Goal: Task Accomplishment & Management: Use online tool/utility

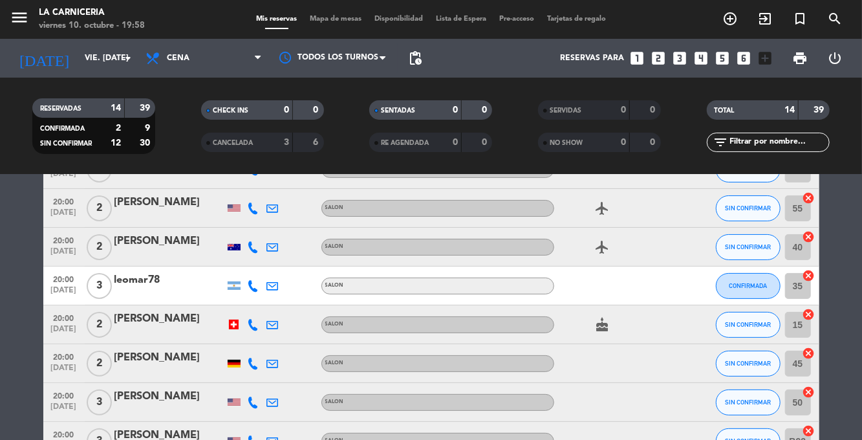
scroll to position [129, 0]
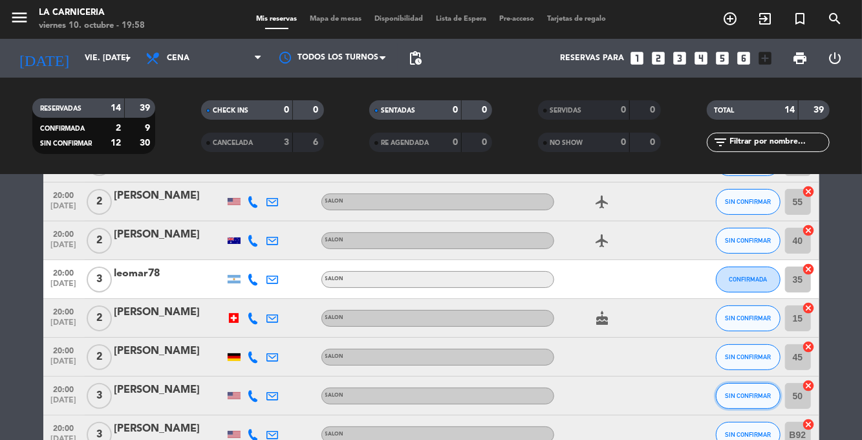
click at [764, 392] on span "SIN CONFIRMAR" at bounding box center [748, 395] width 46 height 7
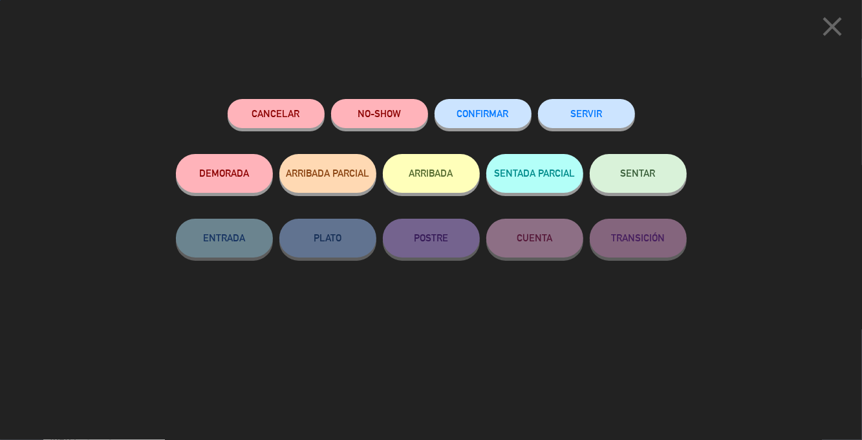
click at [648, 182] on button "SENTAR" at bounding box center [638, 173] width 97 height 39
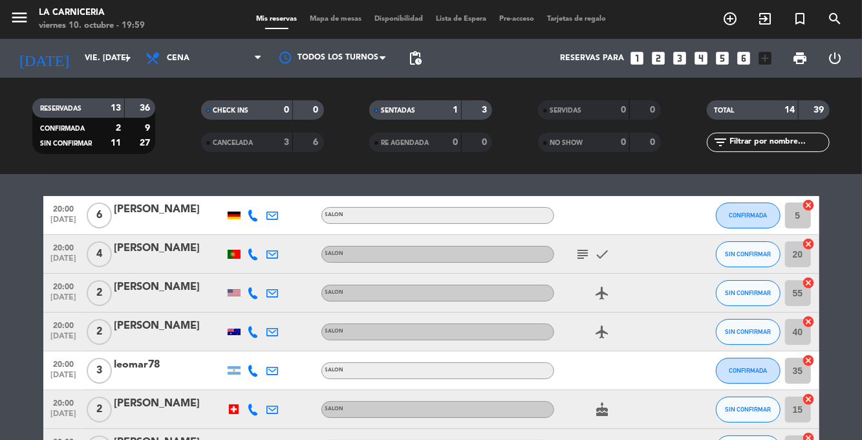
scroll to position [38, 0]
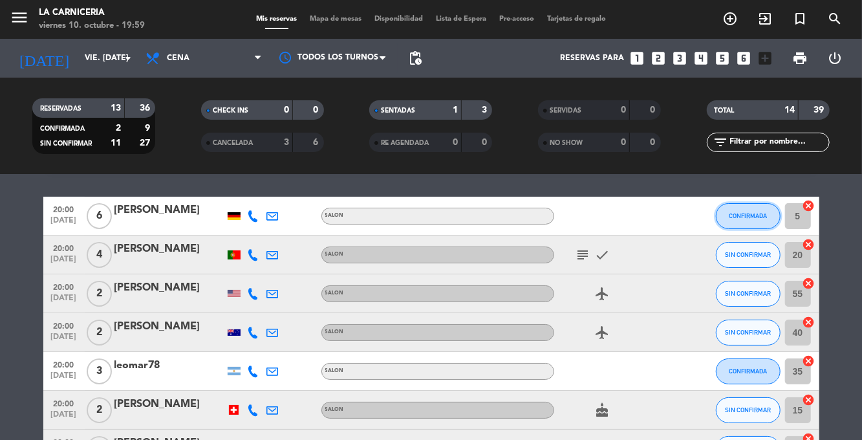
click at [748, 203] on button "CONFIRMADA" at bounding box center [748, 216] width 65 height 26
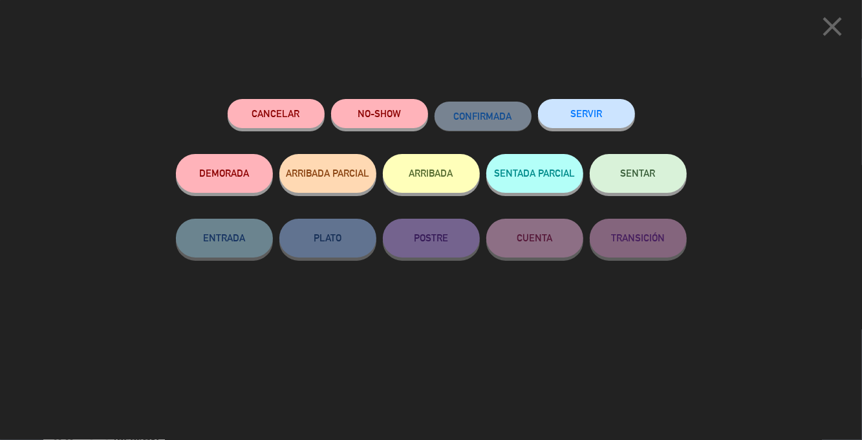
click at [633, 176] on span "SENTAR" at bounding box center [638, 173] width 35 height 11
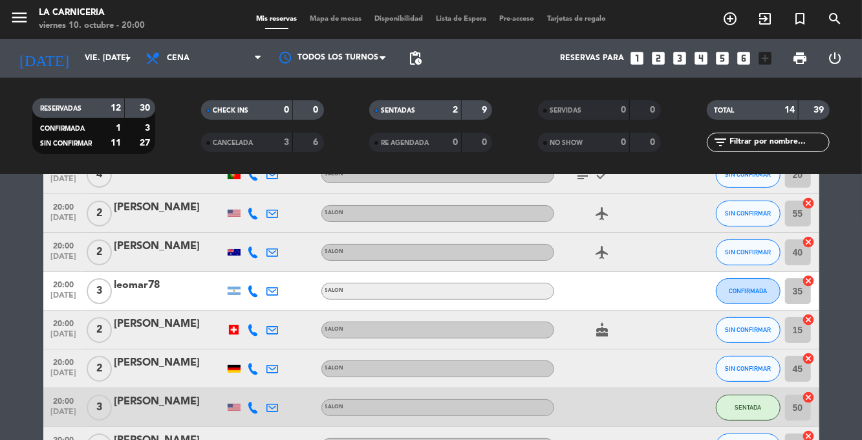
scroll to position [118, 0]
click at [752, 439] on span "SIN CONFIRMAR" at bounding box center [748, 445] width 46 height 7
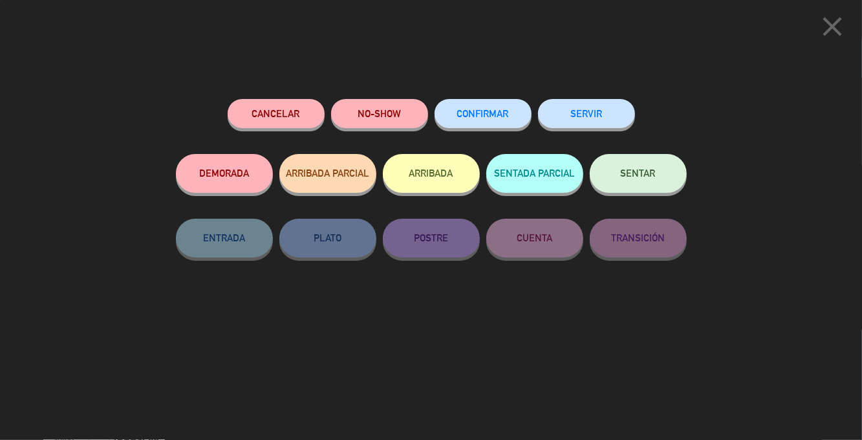
scroll to position [49, 0]
click at [642, 178] on span "SENTAR" at bounding box center [638, 173] width 35 height 11
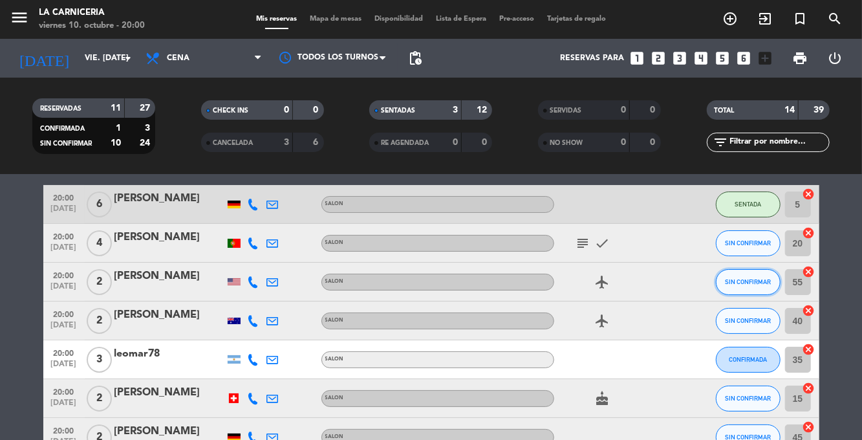
click at [749, 278] on span "SIN CONFIRMAR" at bounding box center [748, 281] width 46 height 7
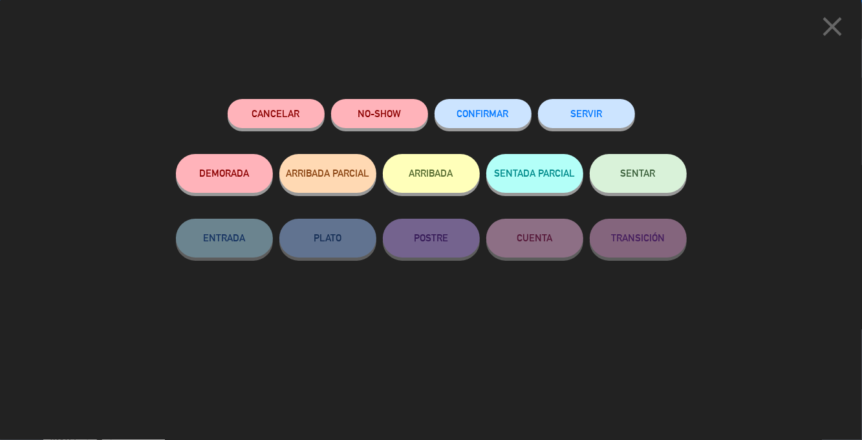
click at [635, 182] on button "SENTAR" at bounding box center [638, 173] width 97 height 39
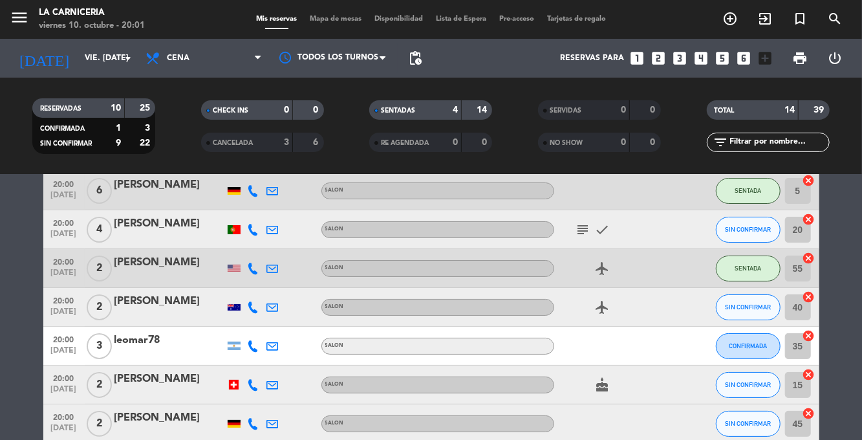
scroll to position [85, 0]
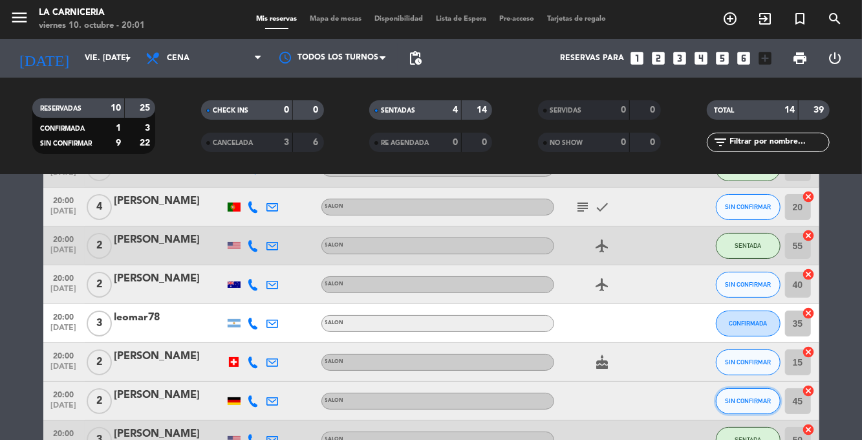
click at [750, 388] on button "SIN CONFIRMAR" at bounding box center [748, 401] width 65 height 26
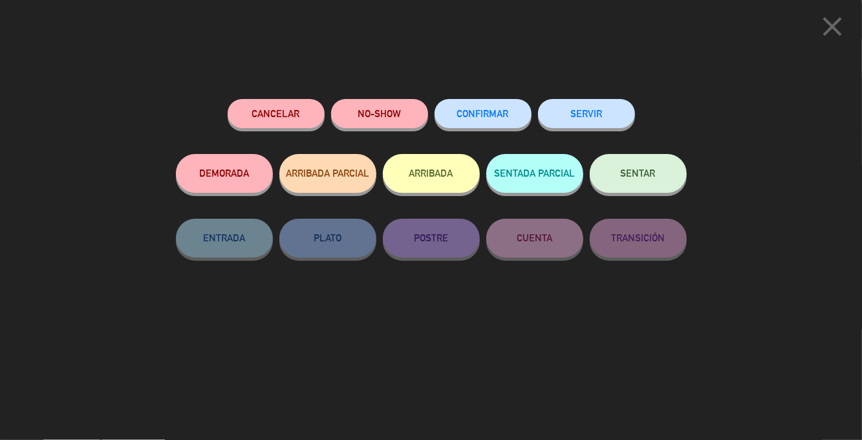
click at [658, 170] on button "SENTAR" at bounding box center [638, 173] width 97 height 39
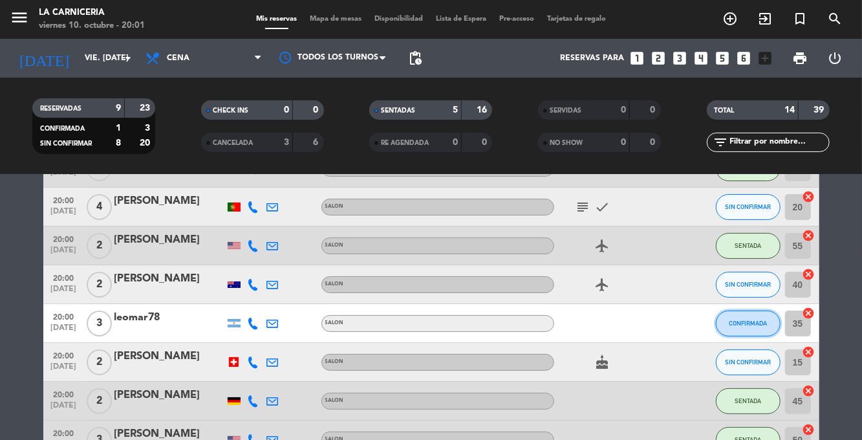
click at [747, 319] on span "CONFIRMADA" at bounding box center [748, 322] width 38 height 7
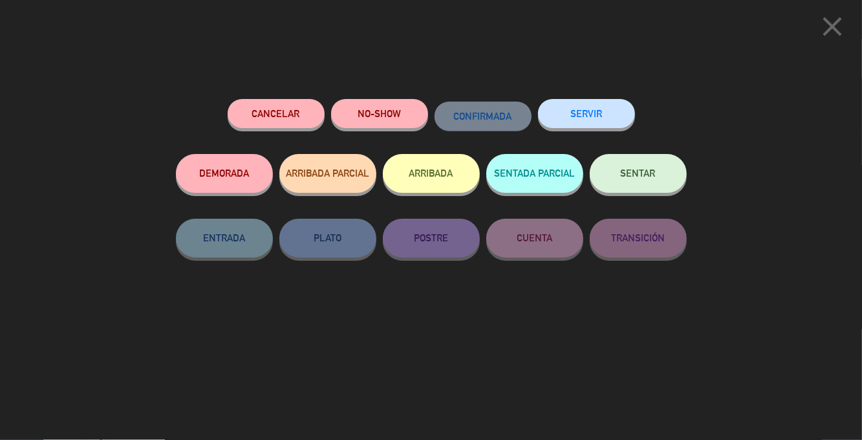
click at [651, 190] on button "SENTAR" at bounding box center [638, 173] width 97 height 39
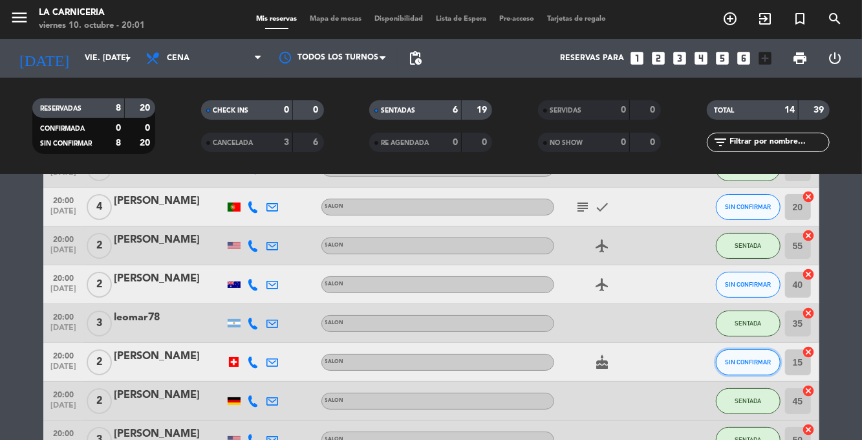
click at [754, 349] on button "SIN CONFIRMAR" at bounding box center [748, 362] width 65 height 26
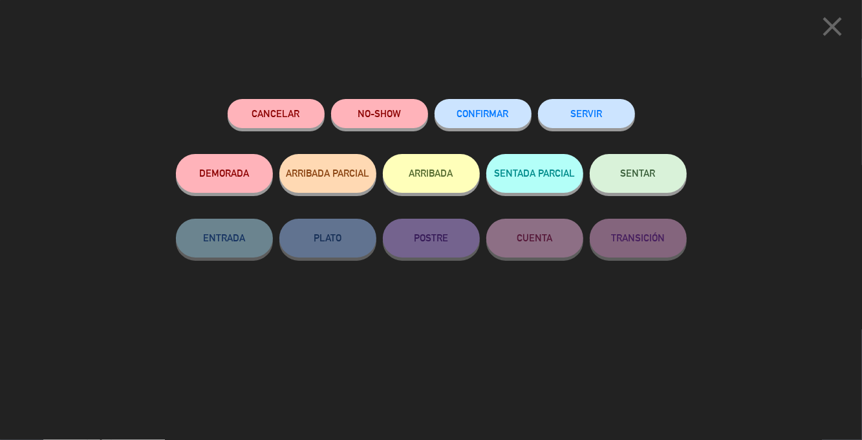
click at [640, 185] on button "SENTAR" at bounding box center [638, 173] width 97 height 39
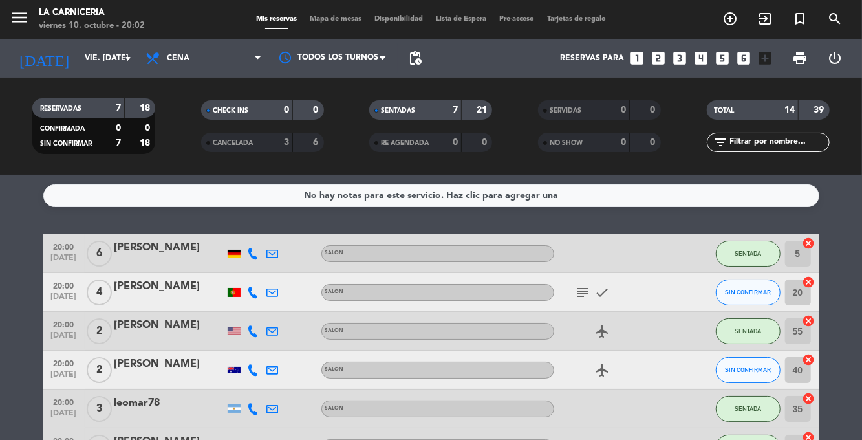
scroll to position [0, 0]
click at [765, 288] on span "SIN CONFIRMAR" at bounding box center [748, 291] width 46 height 7
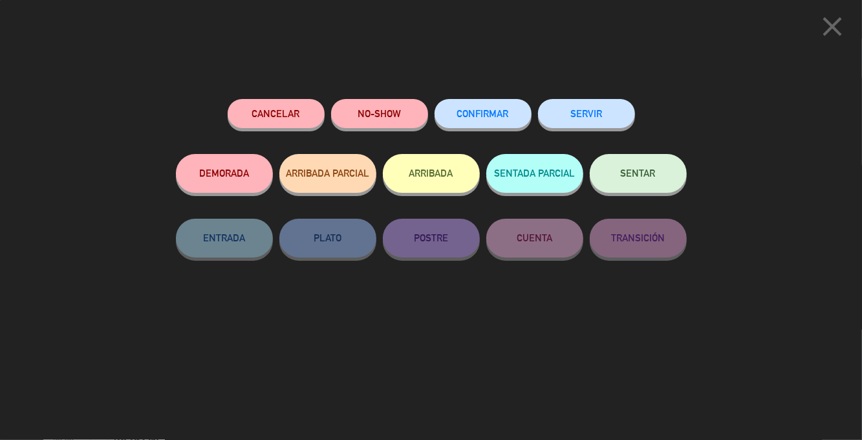
click at [640, 179] on span "SENTAR" at bounding box center [638, 173] width 35 height 11
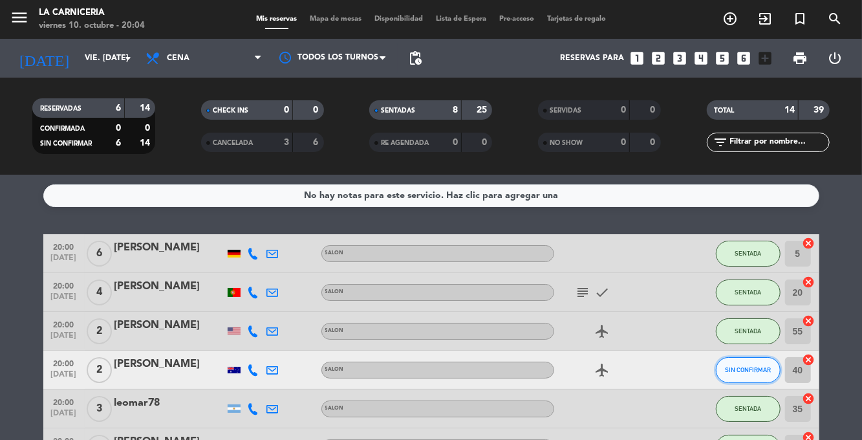
click at [762, 357] on button "SIN CONFIRMAR" at bounding box center [748, 370] width 65 height 26
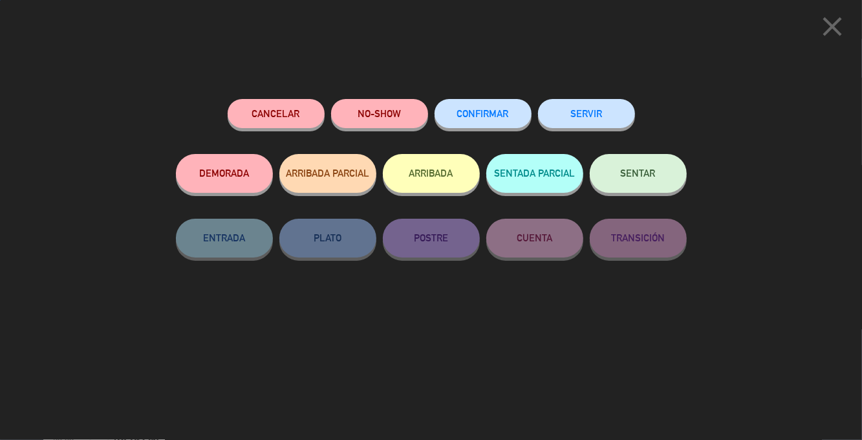
click at [651, 176] on span "SENTAR" at bounding box center [638, 173] width 35 height 11
